Goal: Task Accomplishment & Management: Manage account settings

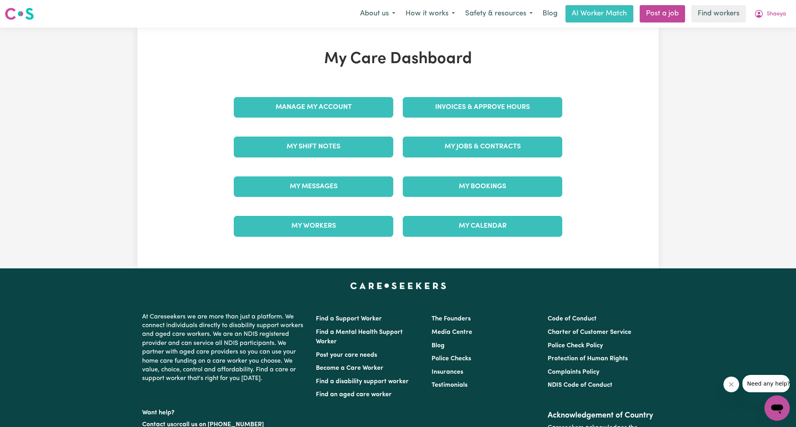
click at [452, 107] on link "Invoices & Approve Hours" at bounding box center [483, 107] width 160 height 21
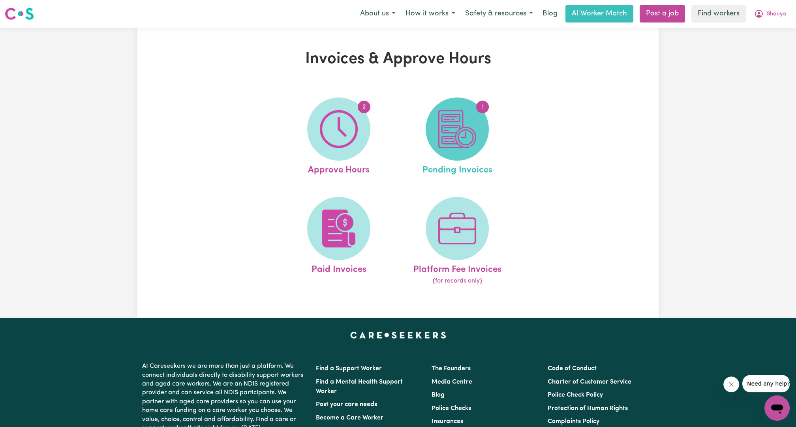
click at [458, 132] on img at bounding box center [457, 129] width 38 height 38
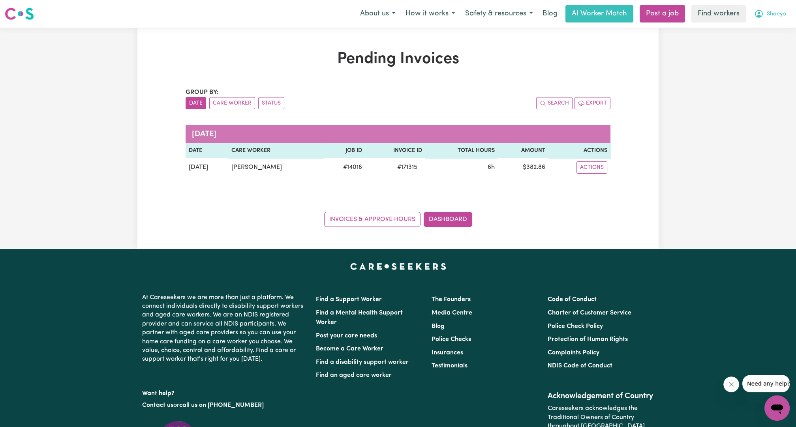
click at [765, 18] on button "Shaeya" at bounding box center [770, 14] width 42 height 17
click at [756, 25] on link "My Dashboard" at bounding box center [760, 30] width 62 height 15
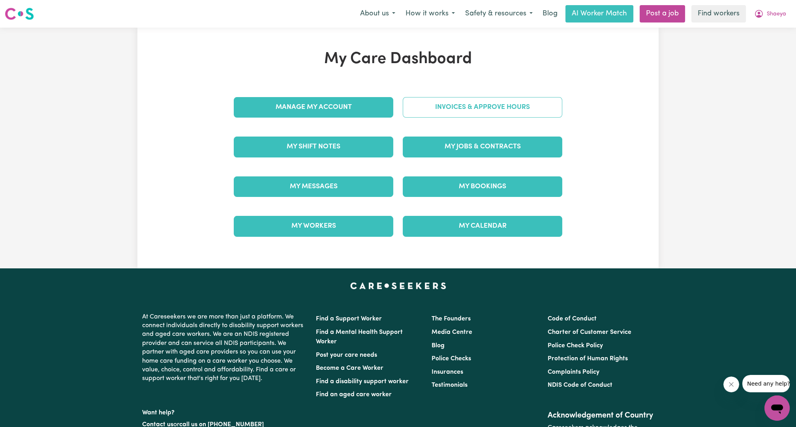
click at [418, 112] on link "Invoices & Approve Hours" at bounding box center [483, 107] width 160 height 21
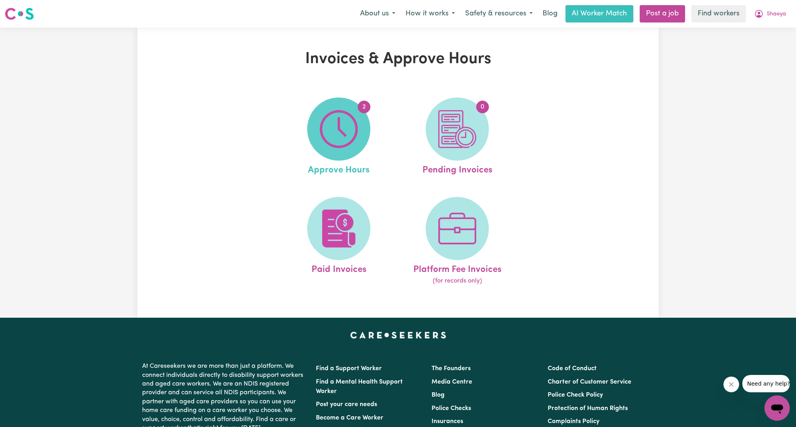
click at [352, 122] on img at bounding box center [339, 129] width 38 height 38
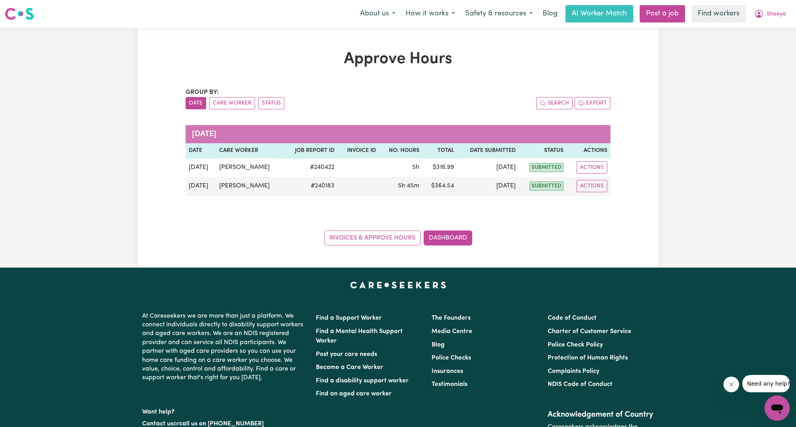
click at [668, 91] on div "Approve Hours Group by: Date Care Worker Status Search Export [DATE] Date Care …" at bounding box center [398, 148] width 796 height 240
click at [767, 19] on button "Shaeya" at bounding box center [770, 14] width 42 height 17
click at [758, 26] on link "My Dashboard" at bounding box center [760, 30] width 62 height 15
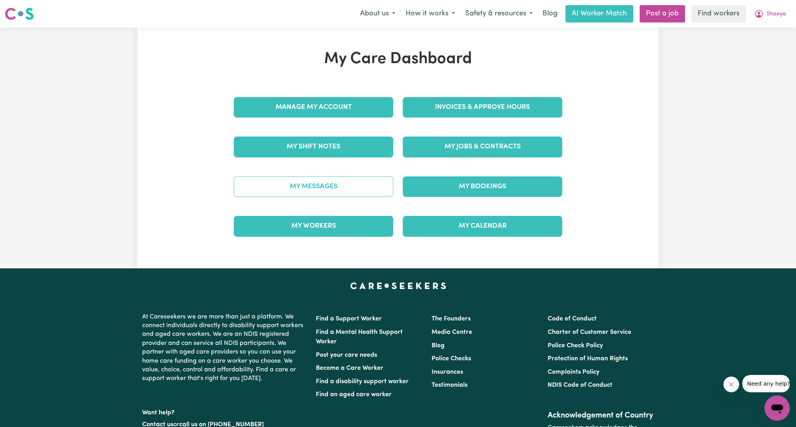
click at [307, 191] on link "My Messages" at bounding box center [314, 187] width 160 height 21
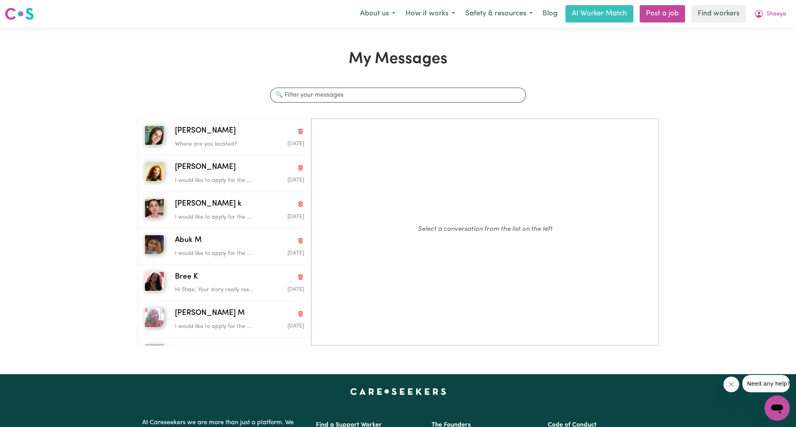
click at [761, 22] on div "About us How it works Safety & resources Blog AI Worker Match Post a job Find w…" at bounding box center [573, 13] width 436 height 17
click at [764, 19] on button "Shaeya" at bounding box center [770, 14] width 42 height 17
click at [753, 33] on link "My Dashboard" at bounding box center [760, 30] width 62 height 15
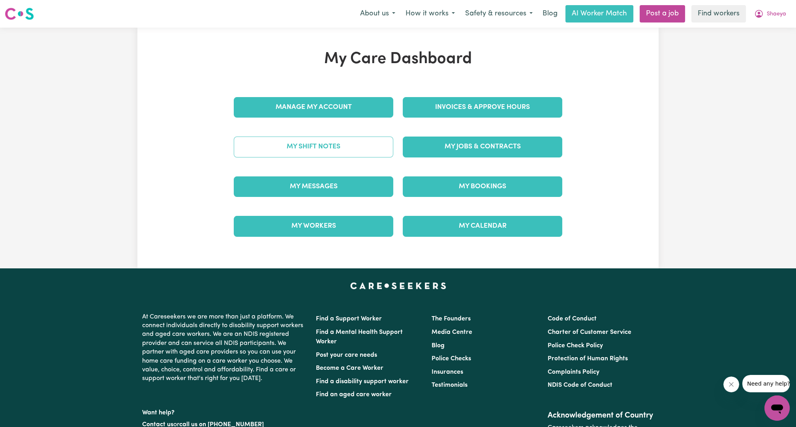
click at [318, 150] on link "My Shift Notes" at bounding box center [314, 147] width 160 height 21
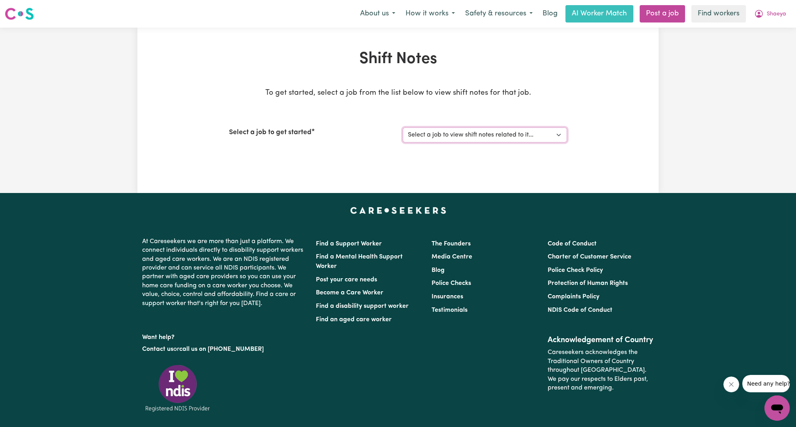
click at [515, 139] on select "Select a job to view shift notes related to it... Support workers needed in [GE…" at bounding box center [485, 135] width 164 height 15
select select "14016"
click at [403, 128] on select "Select a job to view shift notes related to it... Support workers needed in [GE…" at bounding box center [485, 135] width 164 height 15
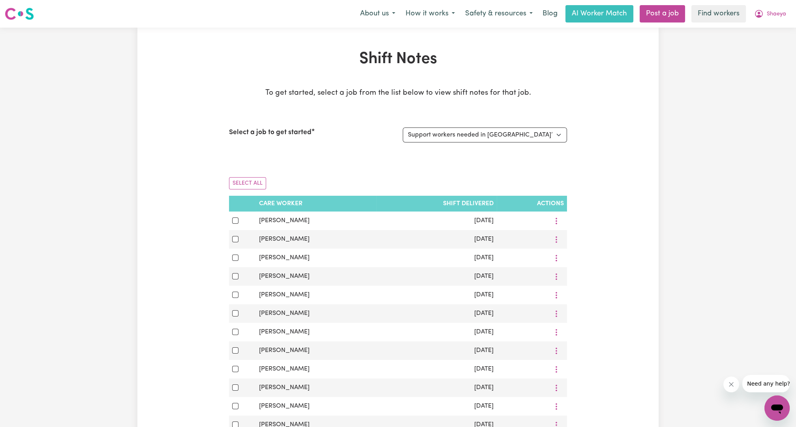
click at [694, 108] on div "Shift Notes To get started, select a job from the list below to view shift note…" at bounding box center [398, 385] width 796 height 714
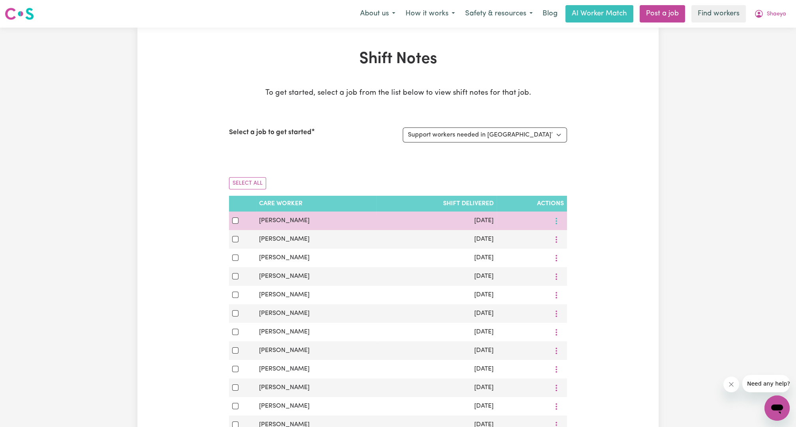
click at [560, 219] on button "More options" at bounding box center [556, 221] width 15 height 12
click at [577, 237] on span "View Shift Note" at bounding box center [586, 239] width 43 height 6
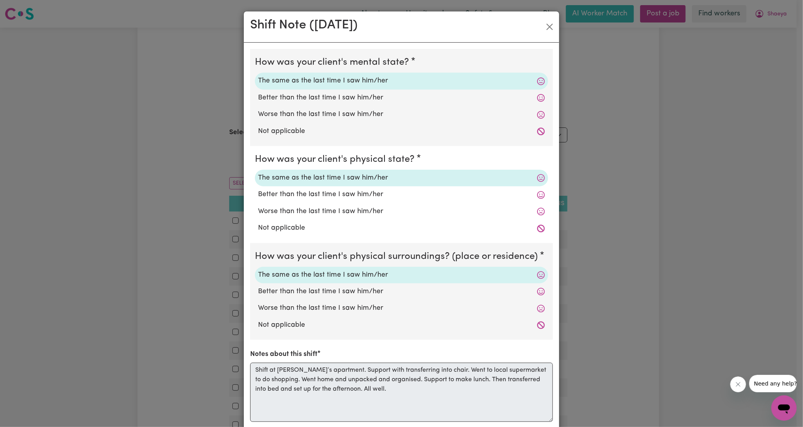
click at [610, 189] on div "Shift Note ( [DATE] ) How was your client's mental state? The same as the last …" at bounding box center [401, 213] width 803 height 427
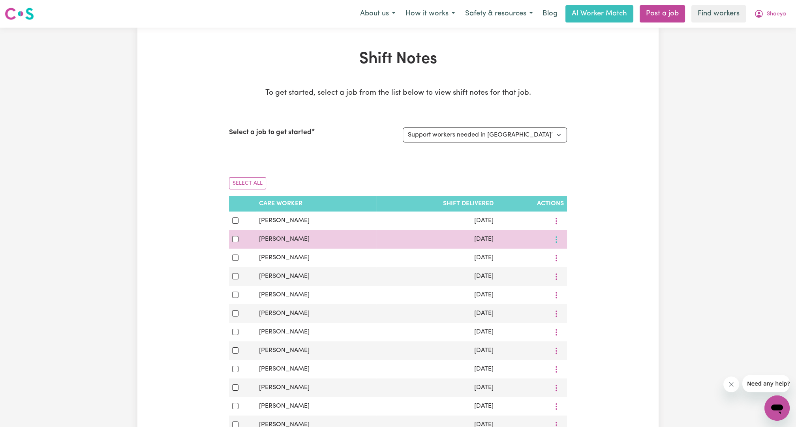
click at [557, 222] on circle "More options" at bounding box center [557, 221] width 2 height 2
click at [557, 259] on icon at bounding box center [559, 258] width 6 height 6
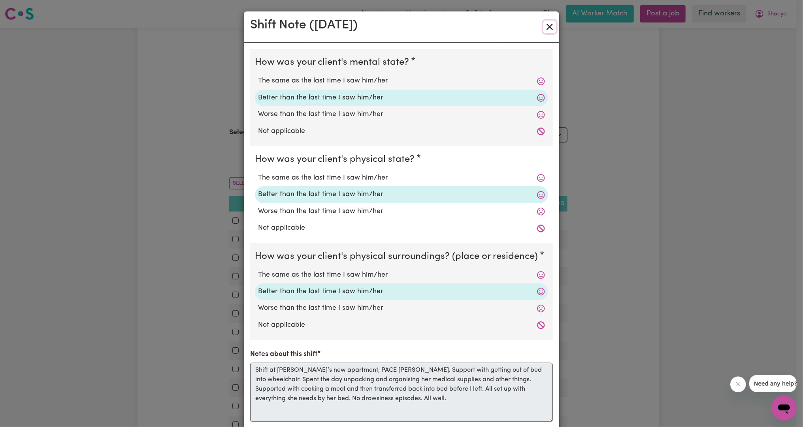
click at [543, 22] on button "Close" at bounding box center [549, 27] width 13 height 13
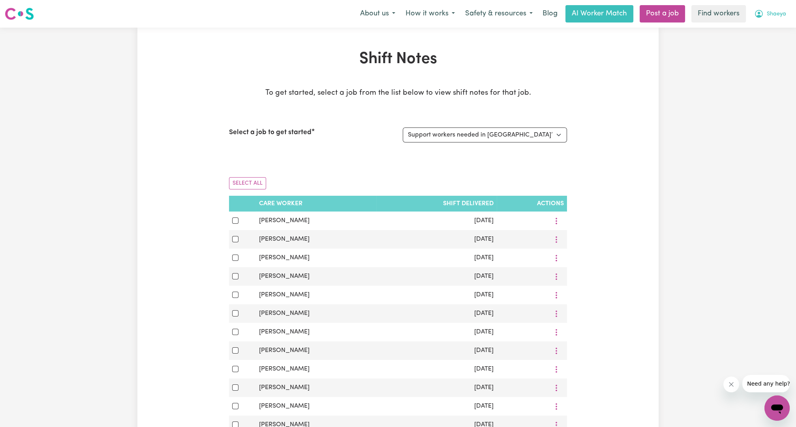
click at [775, 16] on span "Shaeya" at bounding box center [776, 14] width 19 height 9
click at [774, 42] on link "Logout" at bounding box center [760, 45] width 62 height 15
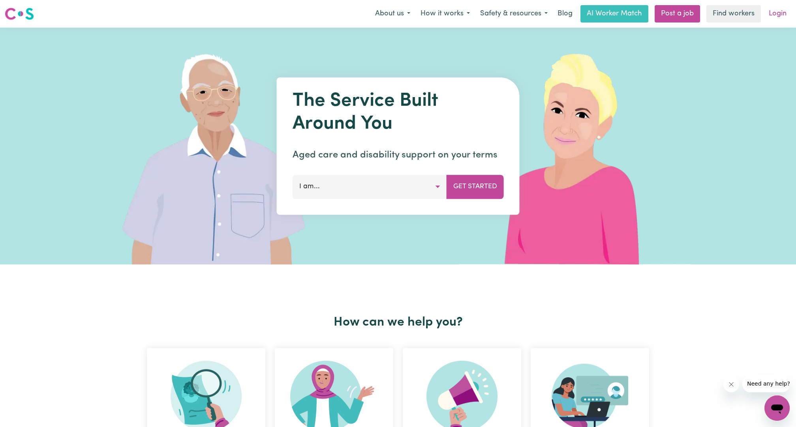
click at [787, 19] on link "Login" at bounding box center [777, 13] width 27 height 17
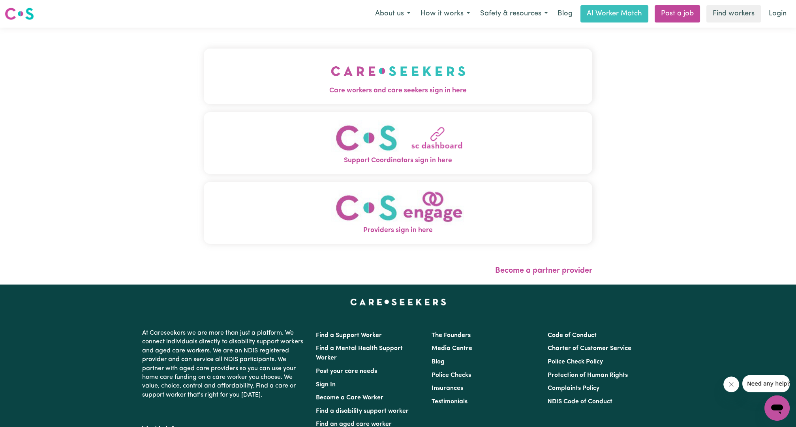
click at [426, 115] on button "Support Coordinators sign in here" at bounding box center [398, 143] width 389 height 62
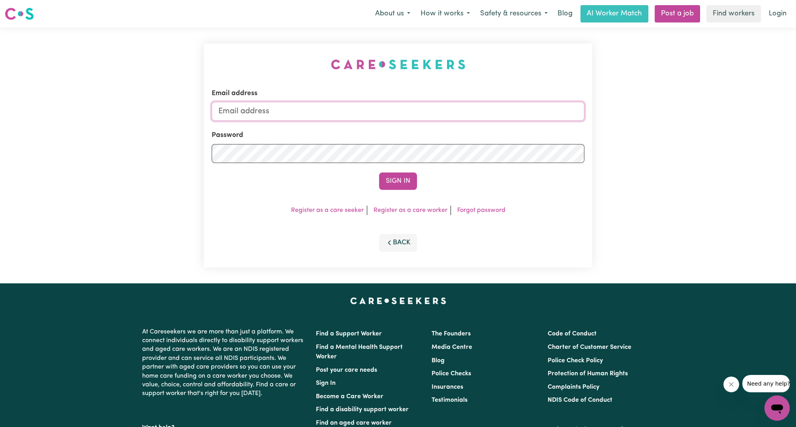
click at [427, 111] on input "Email address" at bounding box center [398, 111] width 373 height 19
drag, startPoint x: 258, startPoint y: 116, endPoint x: 414, endPoint y: 116, distance: 156.0
click at [414, 116] on input "[EMAIL_ADDRESS][PERSON_NAME][DOMAIN_NAME]" at bounding box center [398, 111] width 373 height 19
type input "[EMAIL_ADDRESS][DOMAIN_NAME]"
click at [407, 174] on button "Sign In" at bounding box center [398, 181] width 38 height 17
